Goal: Information Seeking & Learning: Learn about a topic

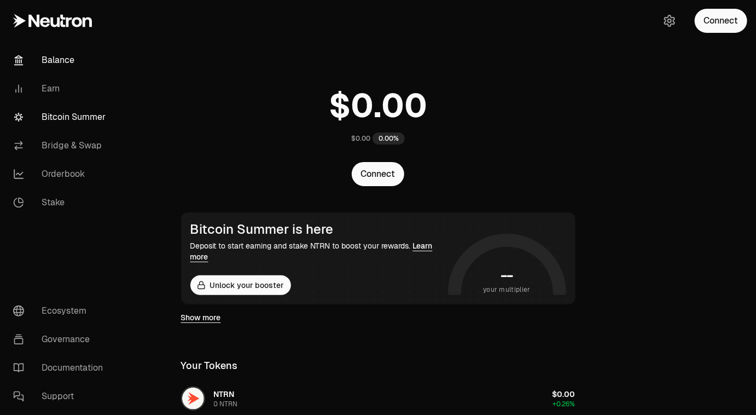
click at [71, 125] on link "Bitcoin Summer" at bounding box center [61, 117] width 114 height 28
